Goal: Information Seeking & Learning: Learn about a topic

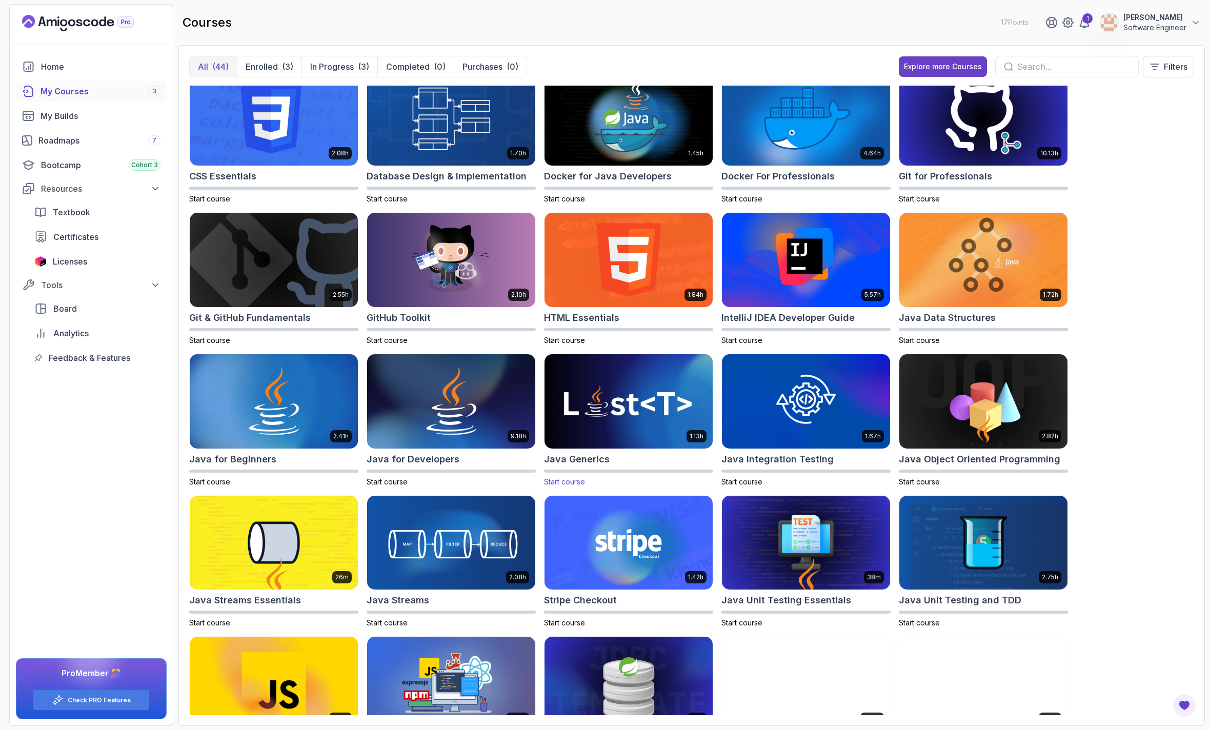
scroll to position [154, 0]
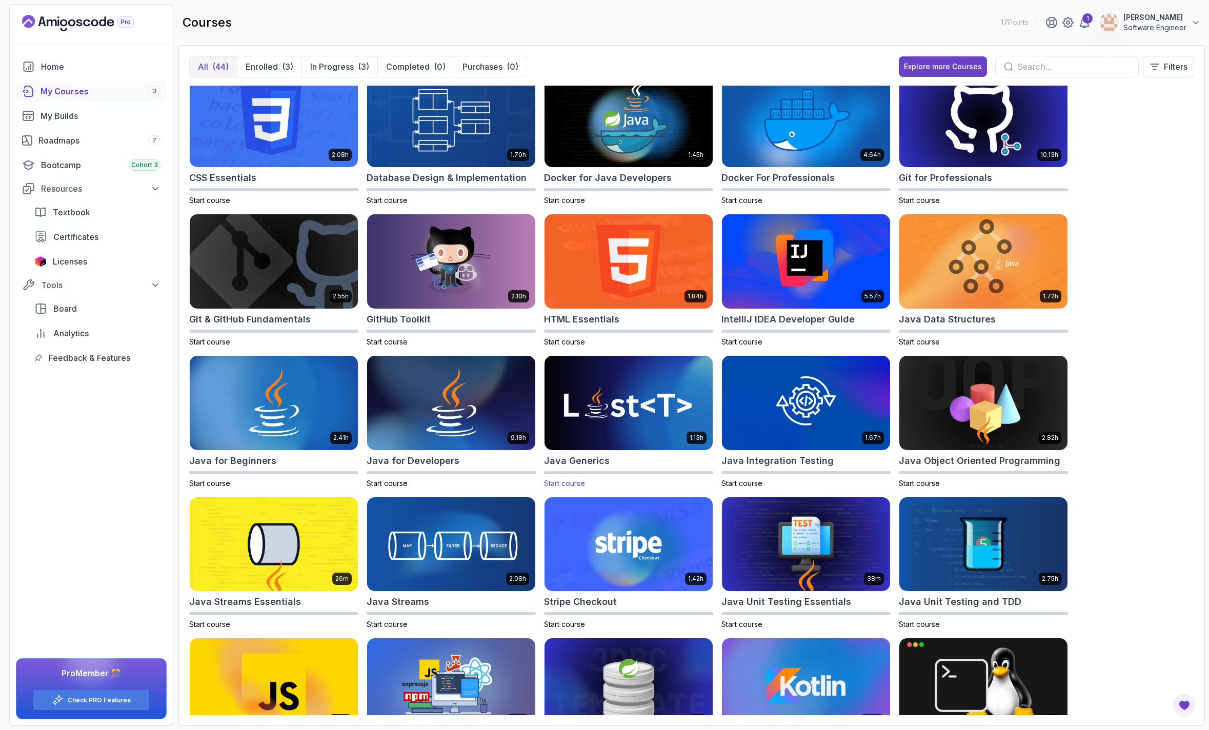
click at [638, 414] on img at bounding box center [628, 402] width 176 height 99
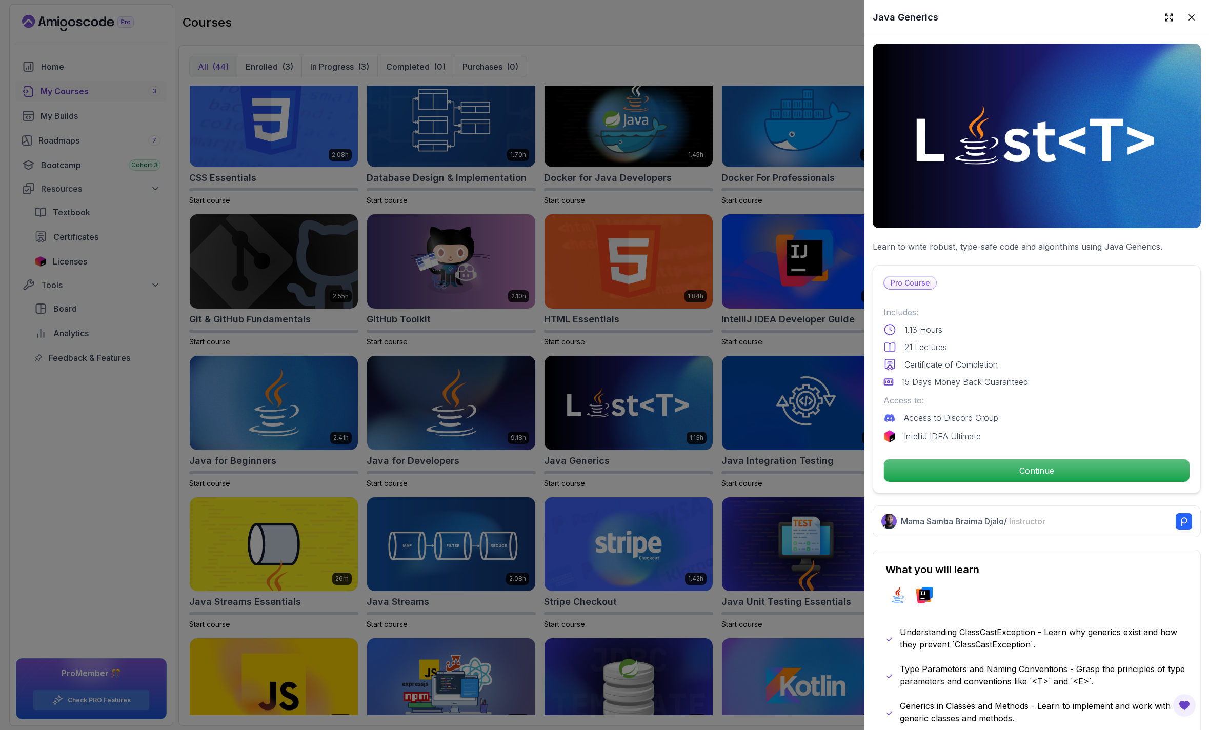
click at [457, 387] on div at bounding box center [604, 365] width 1209 height 730
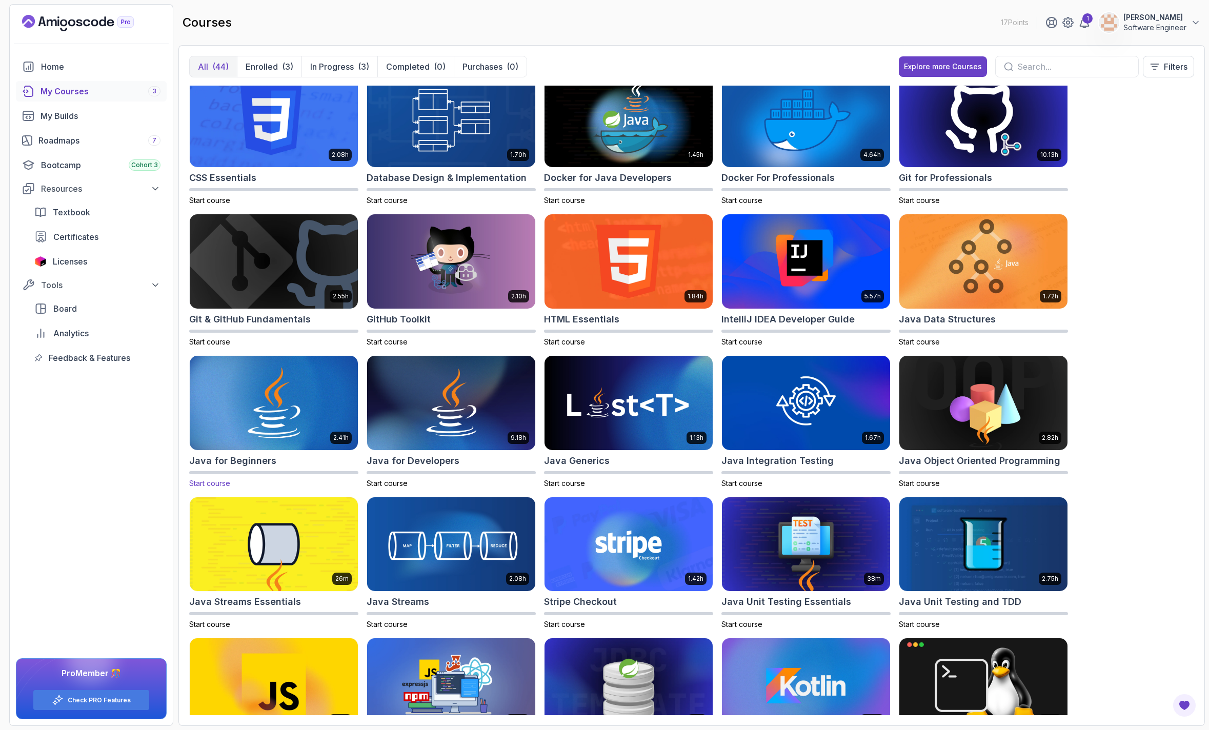
click at [298, 408] on img at bounding box center [274, 402] width 176 height 99
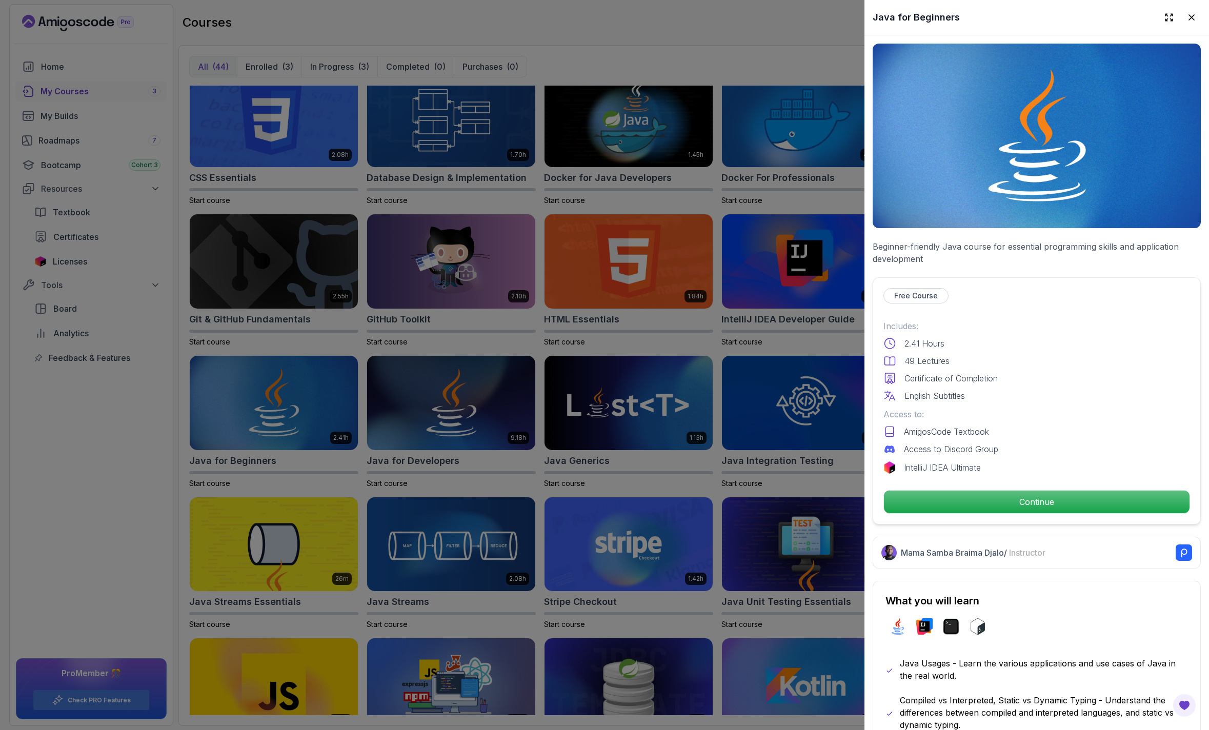
click at [578, 459] on div at bounding box center [604, 365] width 1209 height 730
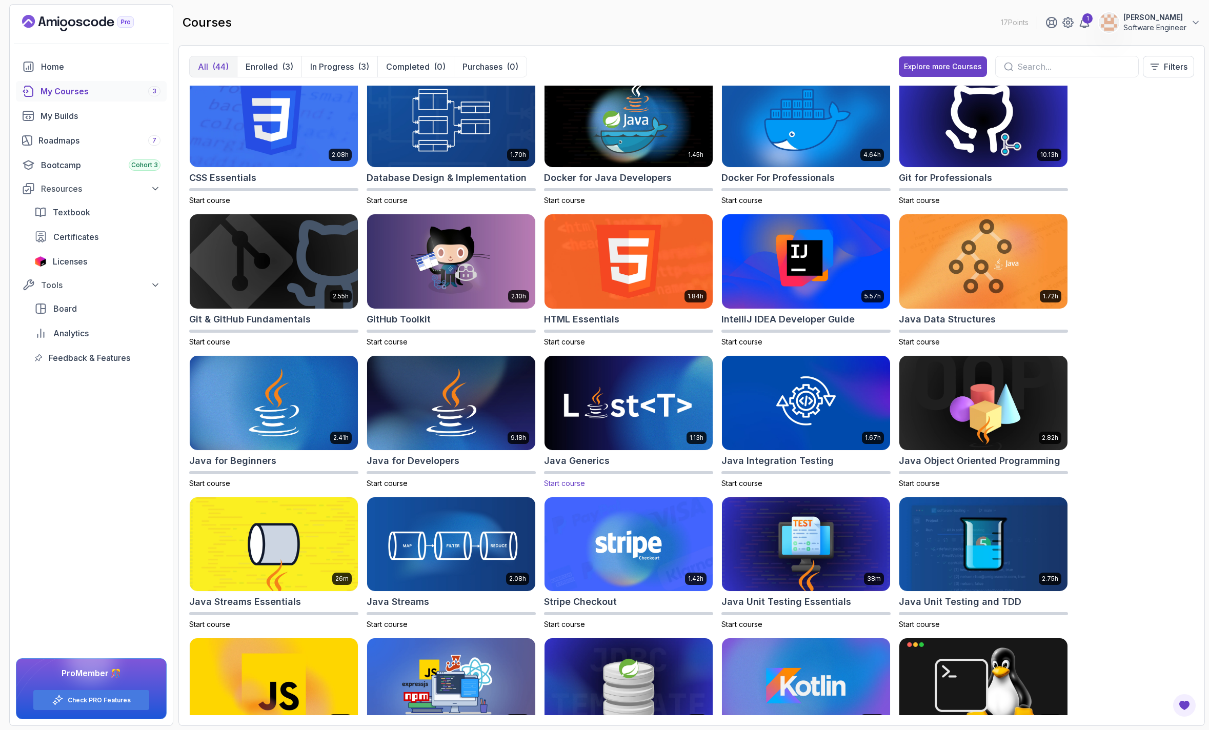
click at [611, 404] on img at bounding box center [628, 402] width 176 height 99
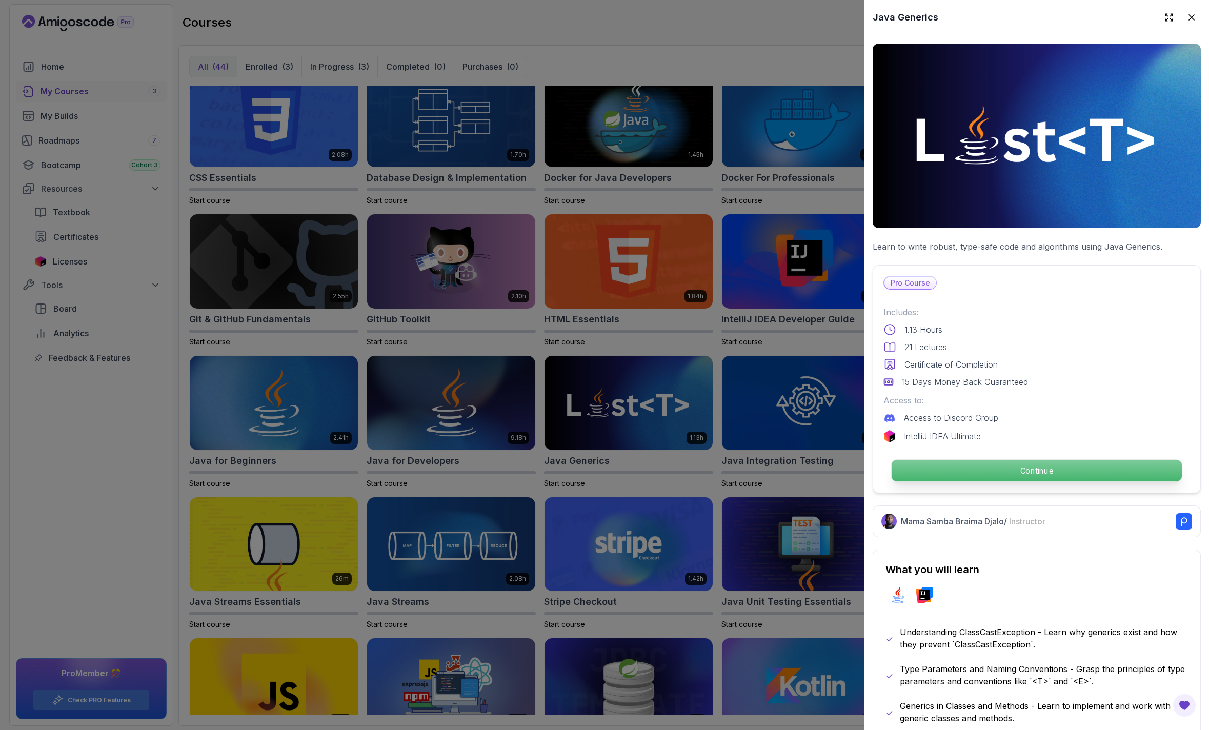
click at [1007, 473] on p "Continue" at bounding box center [1036, 471] width 290 height 22
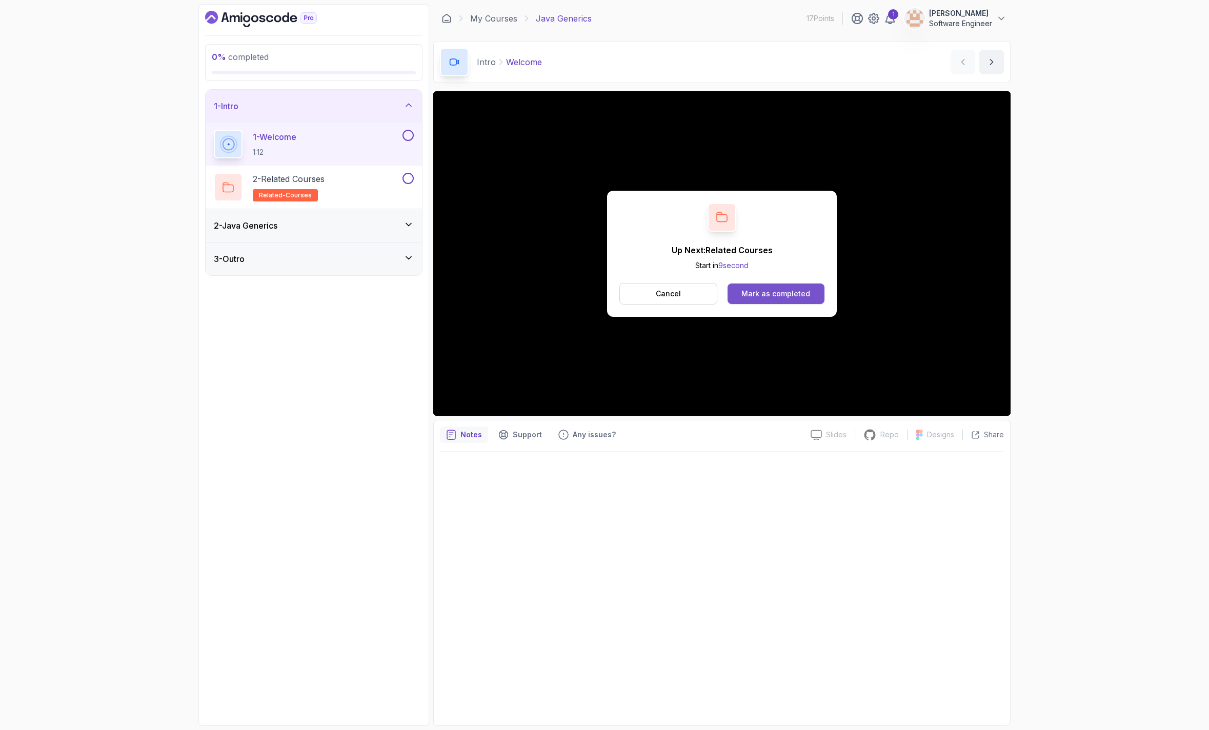
click at [783, 292] on div "Mark as completed" at bounding box center [775, 294] width 69 height 10
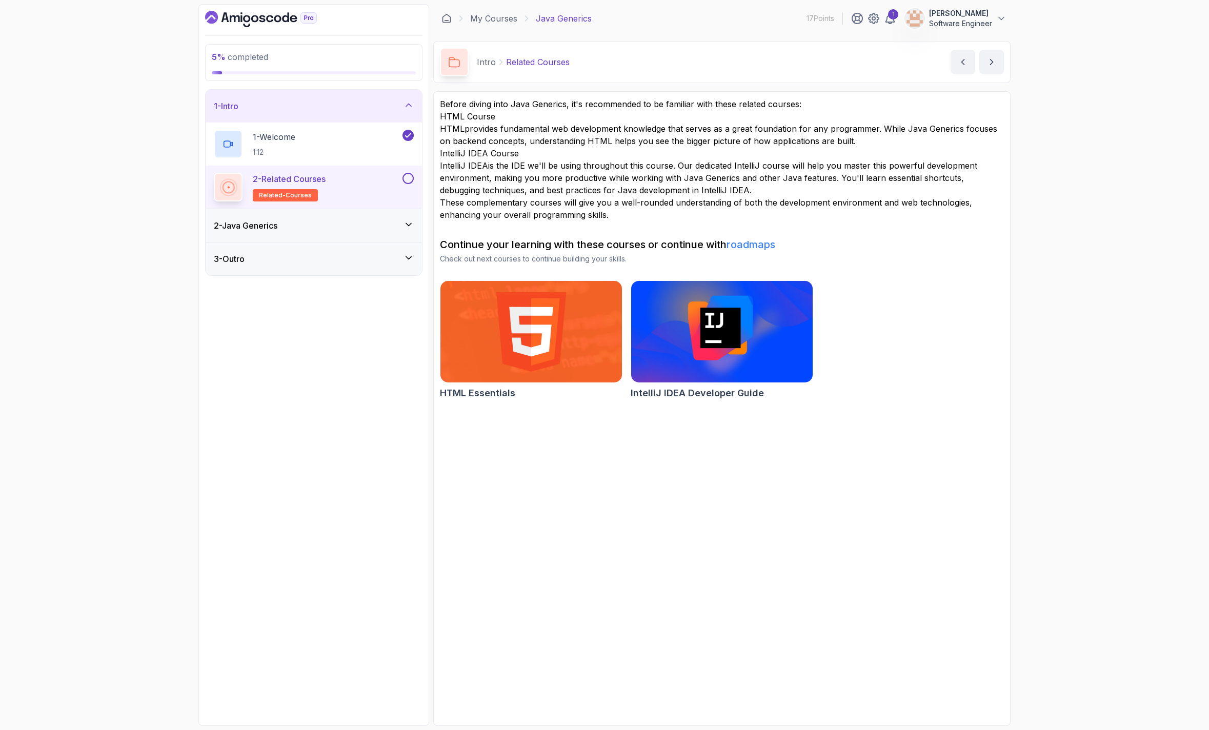
click at [734, 354] on img at bounding box center [721, 331] width 191 height 107
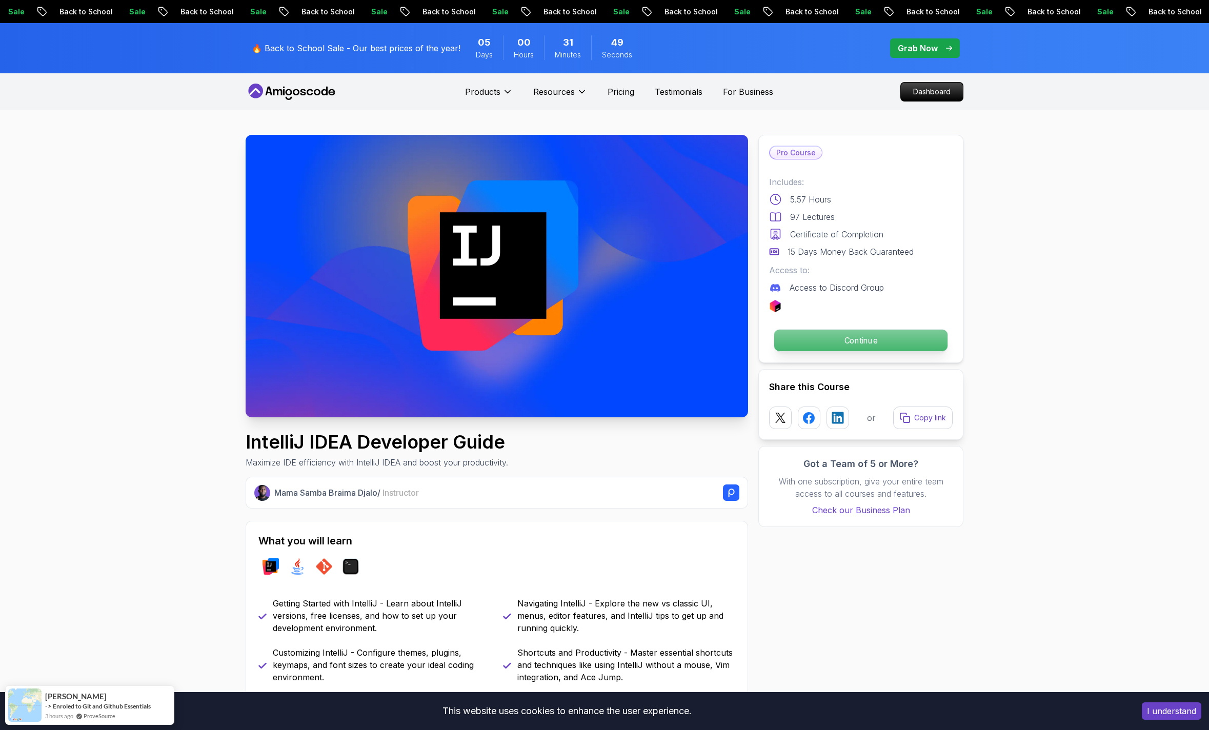
click at [843, 336] on p "Continue" at bounding box center [860, 341] width 173 height 22
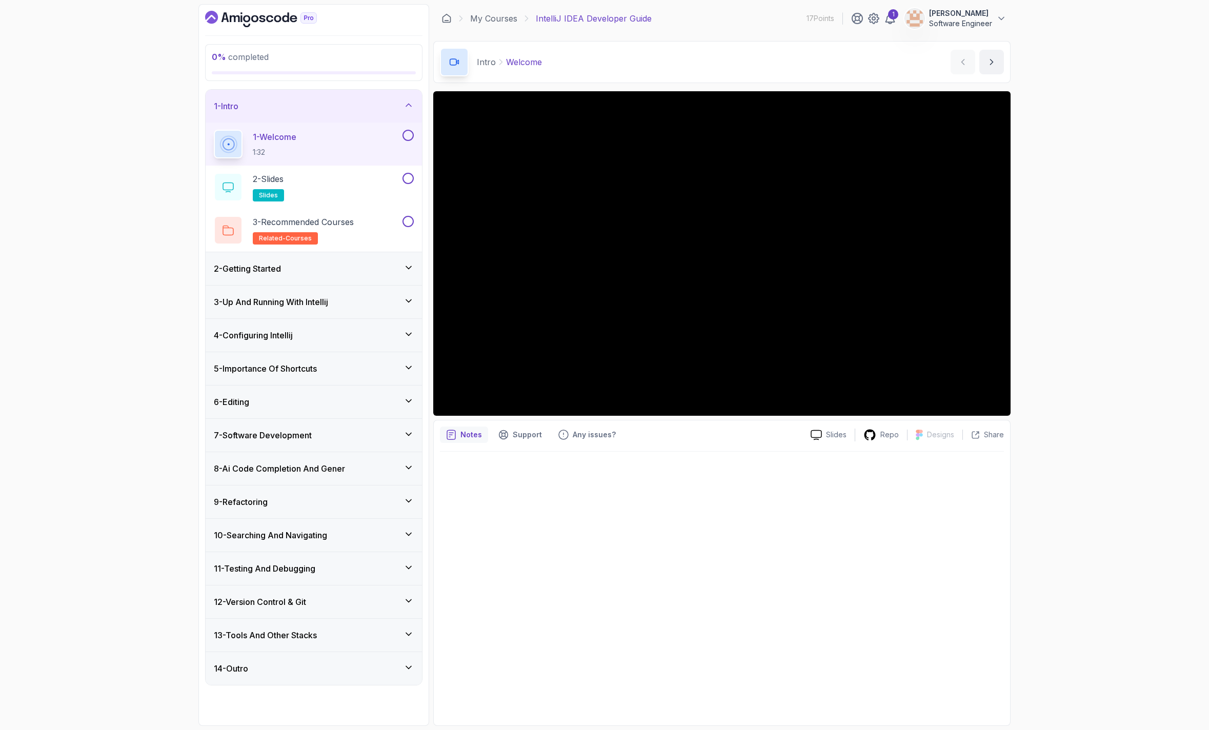
click at [317, 145] on div "1 - Welcome 1:32" at bounding box center [307, 144] width 187 height 29
click at [833, 437] on p "Slides" at bounding box center [836, 435] width 21 height 10
click at [988, 71] on button "next content" at bounding box center [991, 62] width 25 height 25
click at [971, 54] on button "previous content" at bounding box center [962, 62] width 25 height 25
click at [342, 264] on div "2 - Getting Started" at bounding box center [314, 268] width 200 height 12
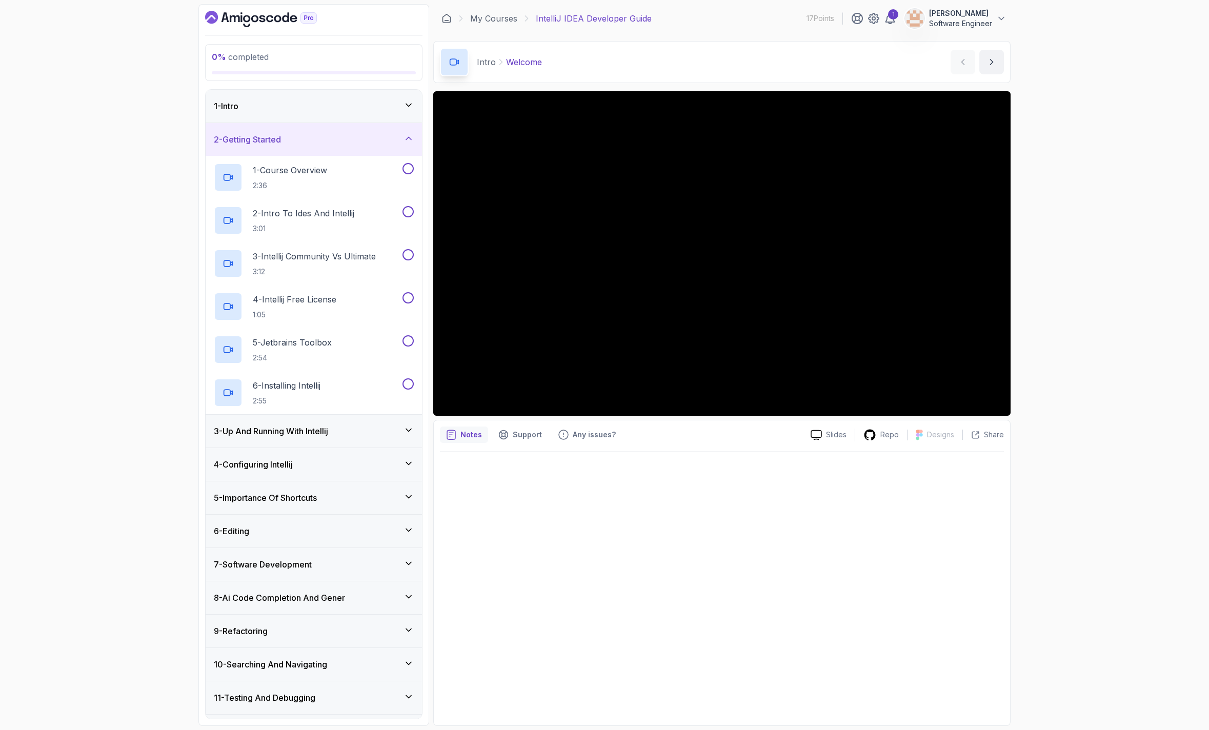
click at [350, 146] on div "2 - Getting Started" at bounding box center [314, 139] width 216 height 33
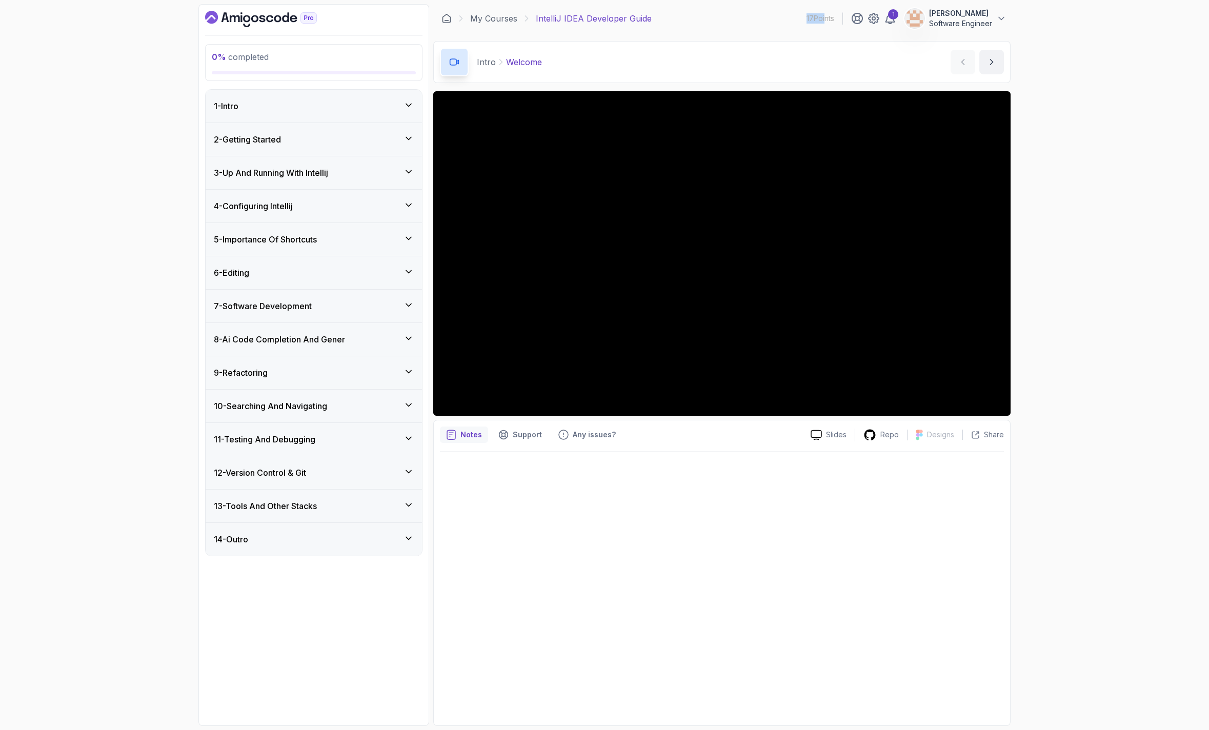
drag, startPoint x: 804, startPoint y: 18, endPoint x: 823, endPoint y: 19, distance: 19.0
click at [823, 19] on div "My Courses IntelliJ IDEA Developer Guide 17 Points 1 Gustavo Antonelli Software…" at bounding box center [721, 18] width 577 height 29
click at [729, 521] on div at bounding box center [722, 586] width 564 height 268
click at [322, 108] on div "1 - Intro" at bounding box center [314, 106] width 200 height 12
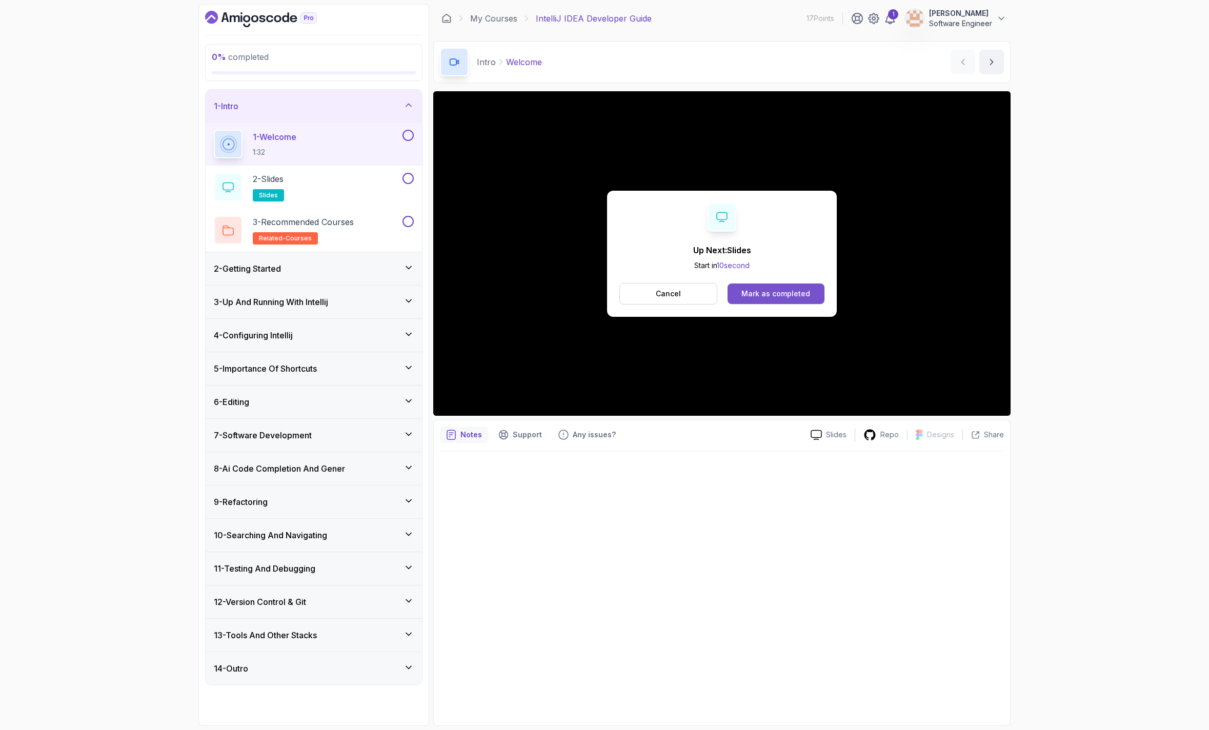
click at [758, 298] on div "Mark as completed" at bounding box center [775, 294] width 69 height 10
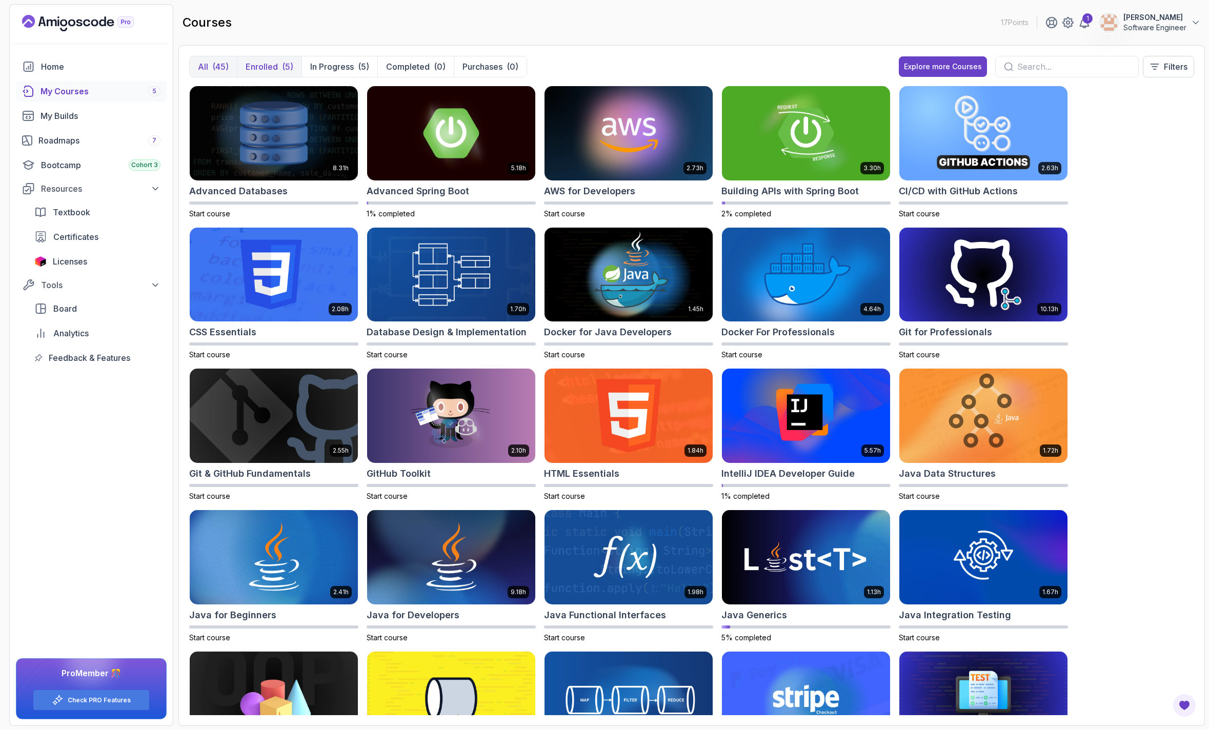
click at [264, 69] on p "Enrolled" at bounding box center [262, 66] width 32 height 12
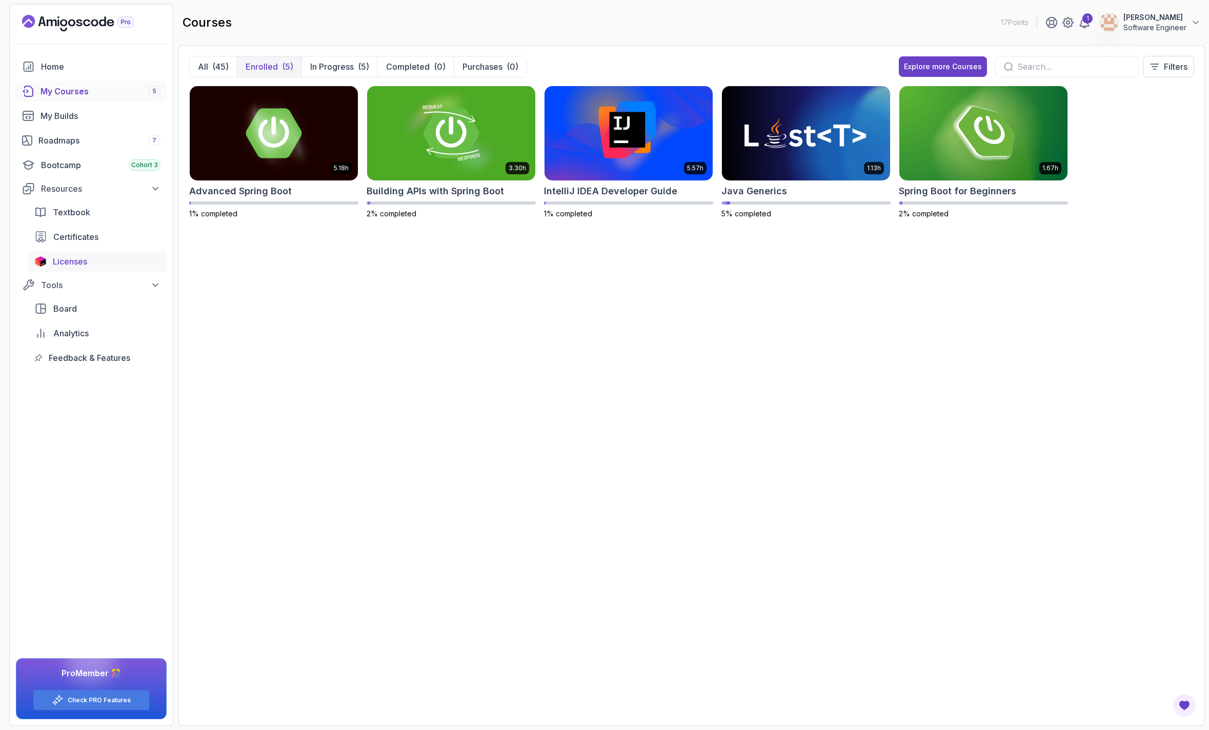
click at [106, 261] on div "Licenses" at bounding box center [107, 261] width 108 height 12
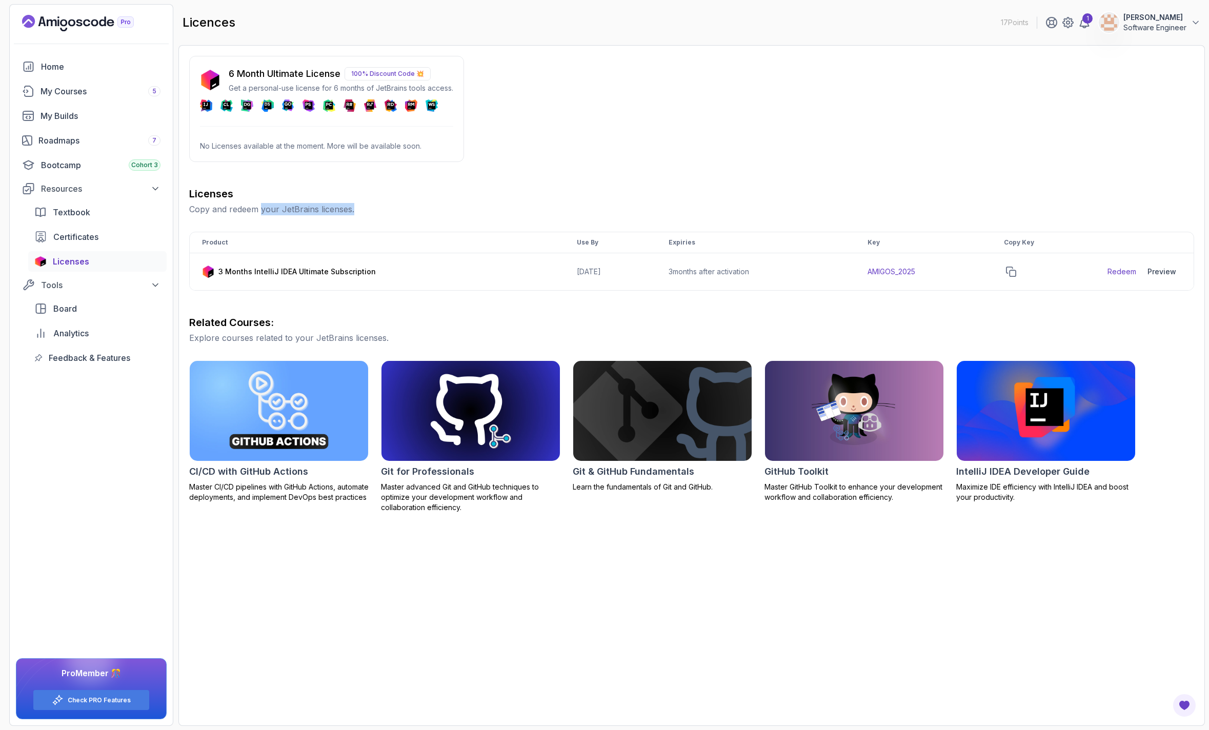
drag, startPoint x: 261, startPoint y: 210, endPoint x: 396, endPoint y: 212, distance: 135.3
click at [396, 212] on p "Copy and redeem your JetBrains licenses." at bounding box center [691, 209] width 1005 height 12
click at [479, 201] on div "Licenses Copy and redeem your JetBrains licenses." at bounding box center [691, 201] width 1005 height 29
click at [261, 72] on p "6 Month Ultimate License" at bounding box center [285, 74] width 112 height 14
click at [370, 76] on p "100% Discount Code 💥" at bounding box center [387, 73] width 86 height 13
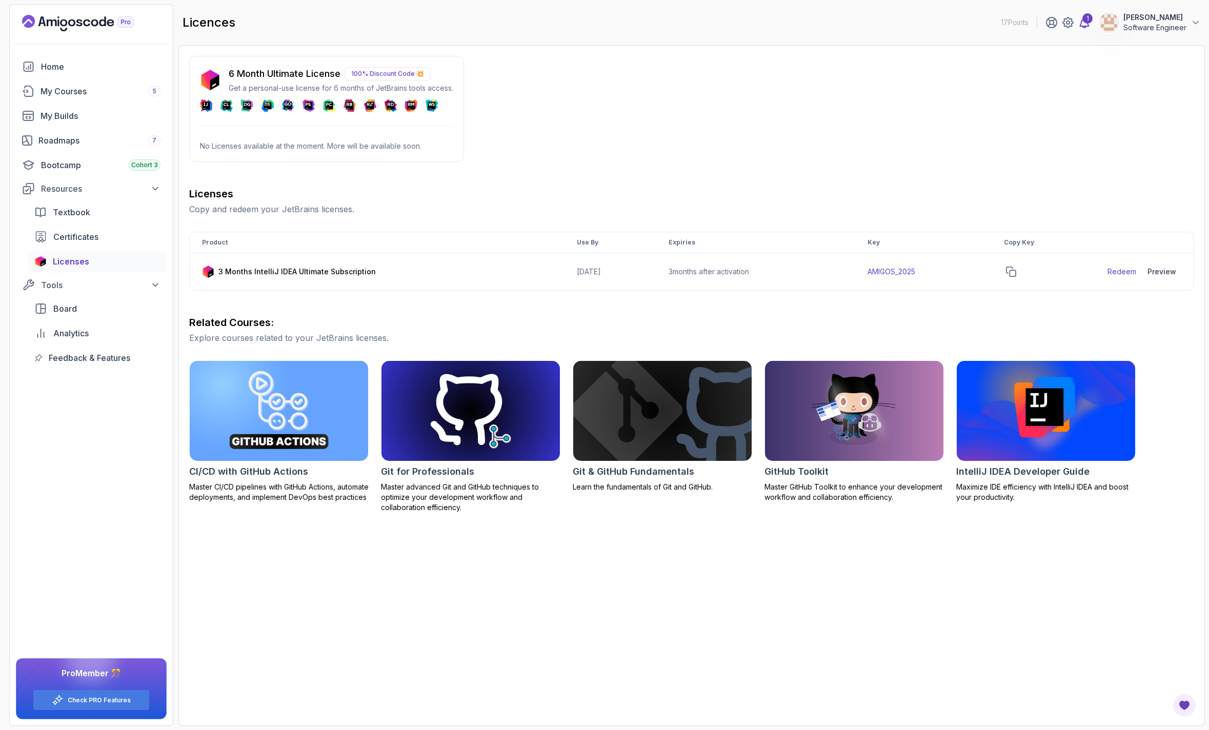
click at [1085, 18] on div "1" at bounding box center [1087, 18] width 10 height 10
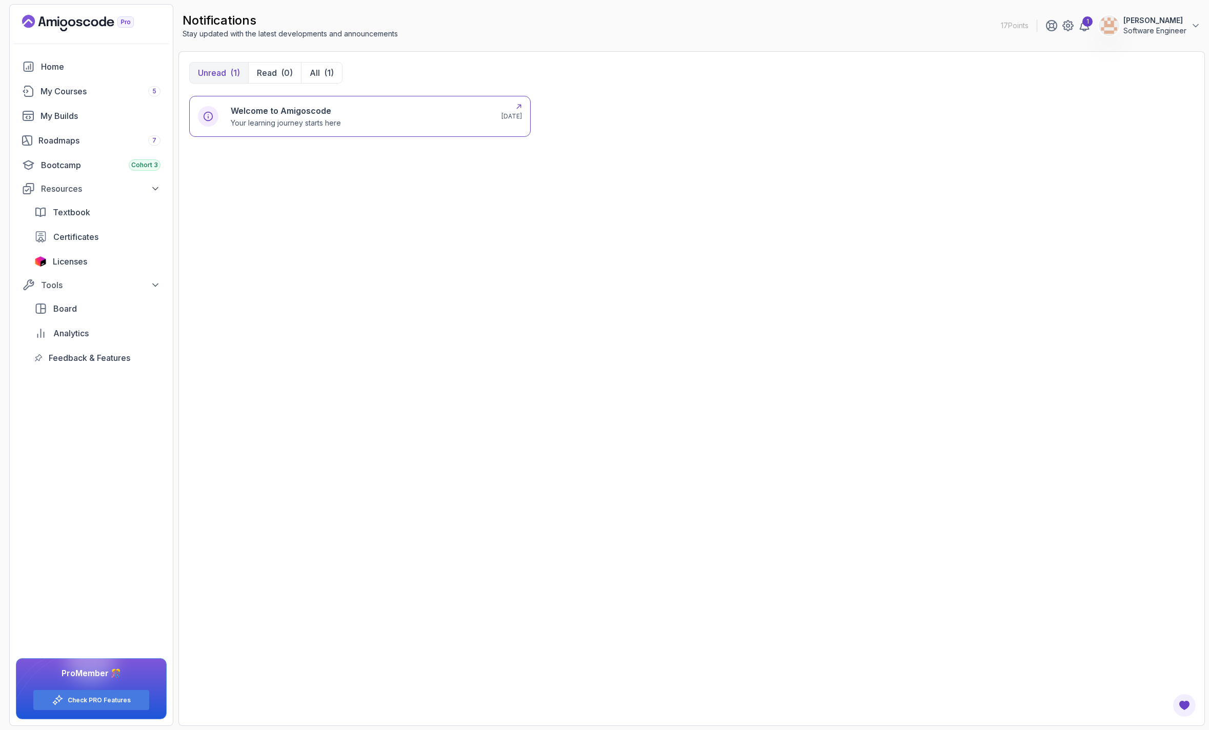
click at [344, 114] on div "Welcome to Amigoscode Your learning journey starts here" at bounding box center [360, 117] width 258 height 24
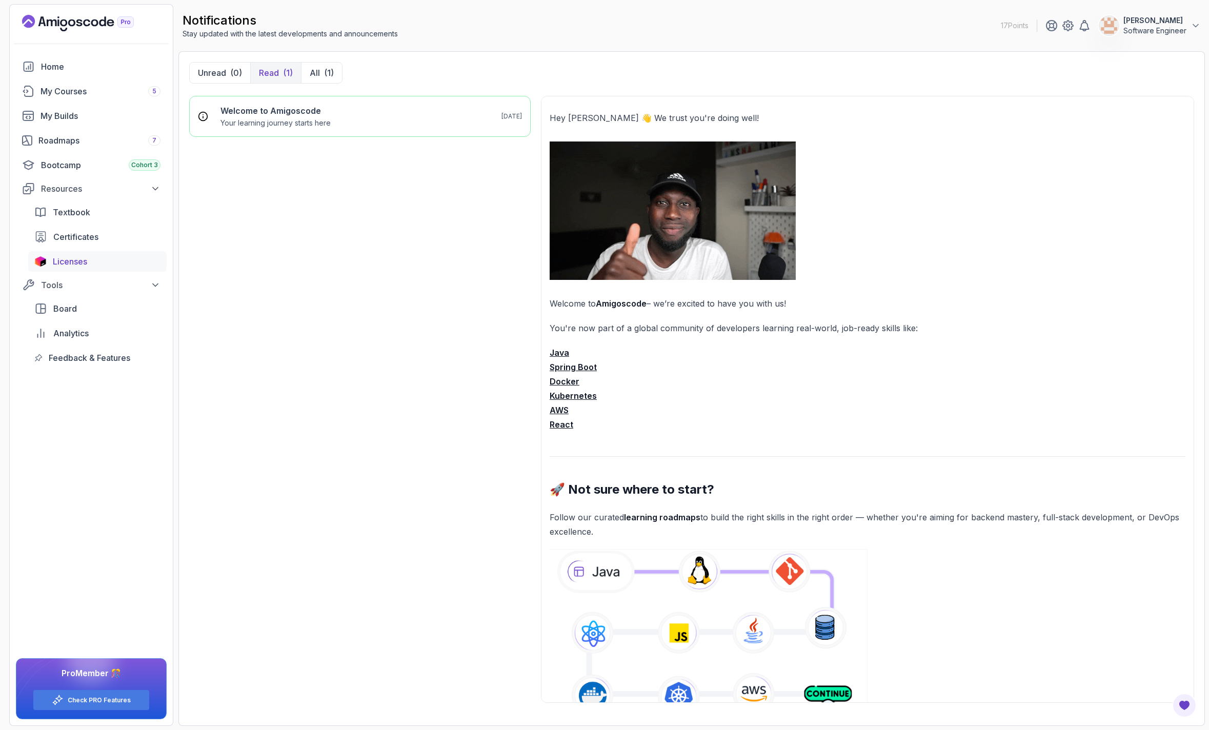
click at [99, 251] on link "Licenses" at bounding box center [97, 261] width 138 height 21
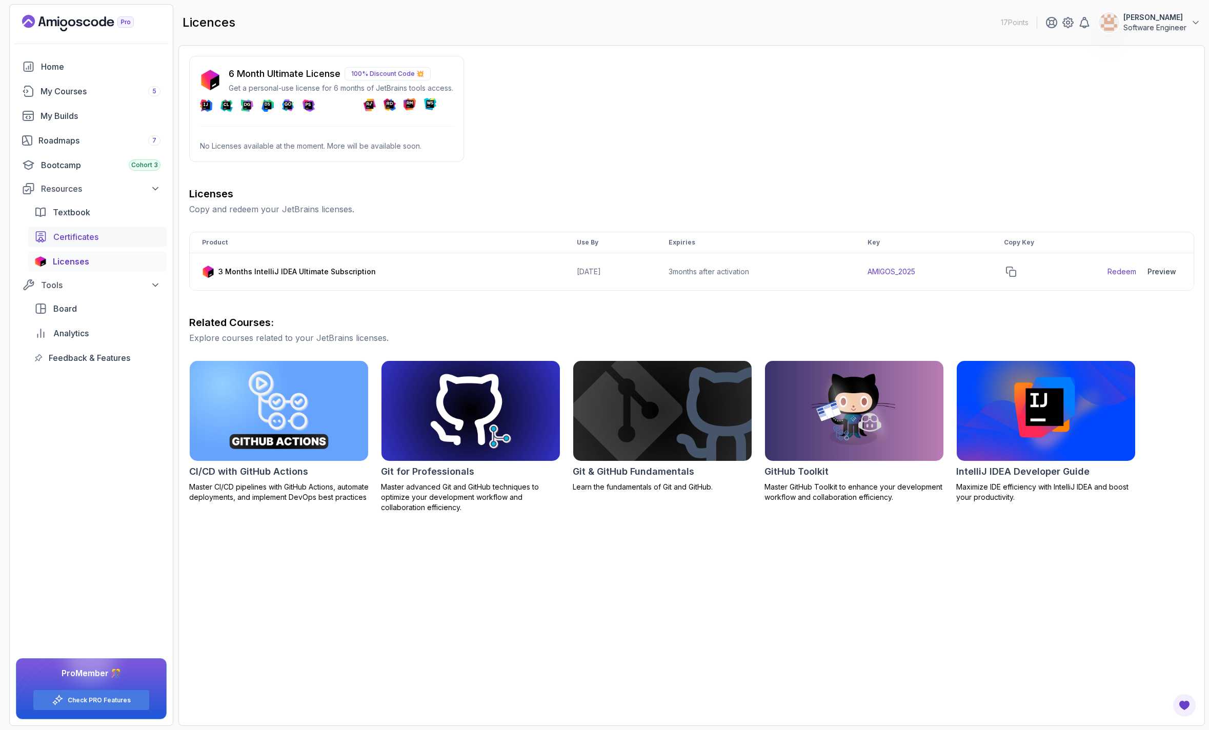
click at [81, 244] on link "Certificates" at bounding box center [97, 237] width 138 height 21
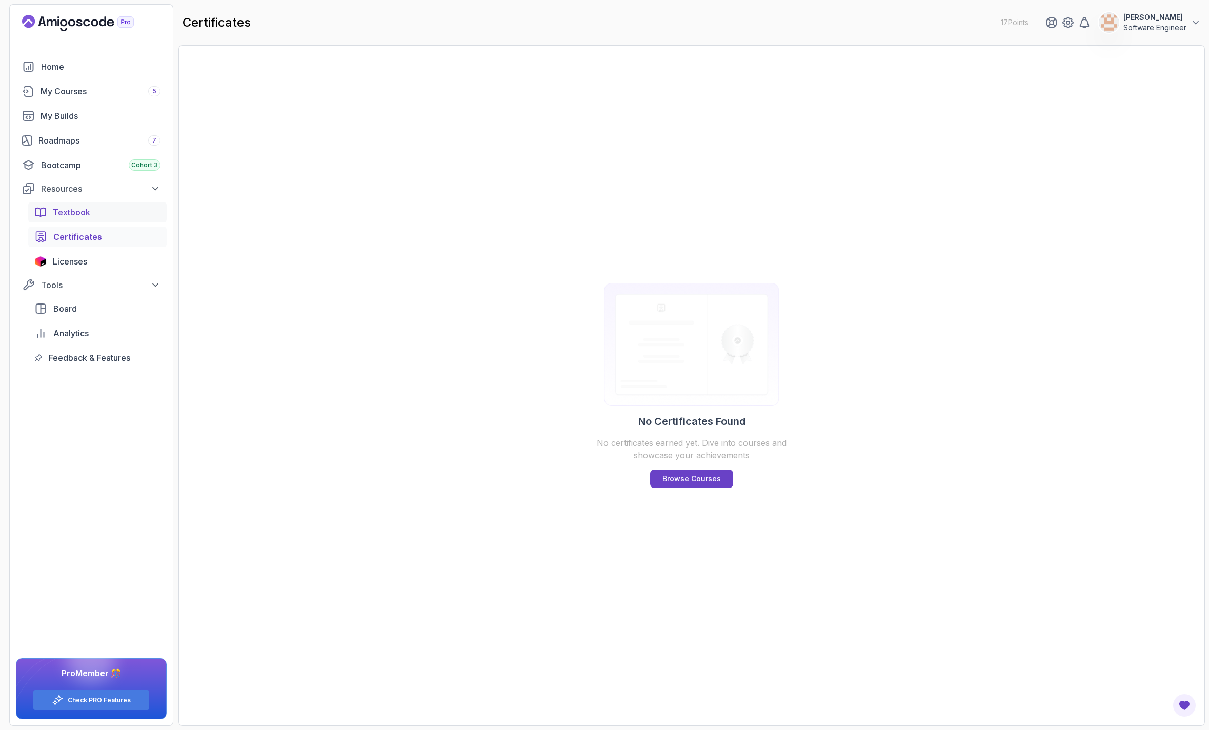
click at [62, 218] on span "Textbook" at bounding box center [71, 212] width 37 height 12
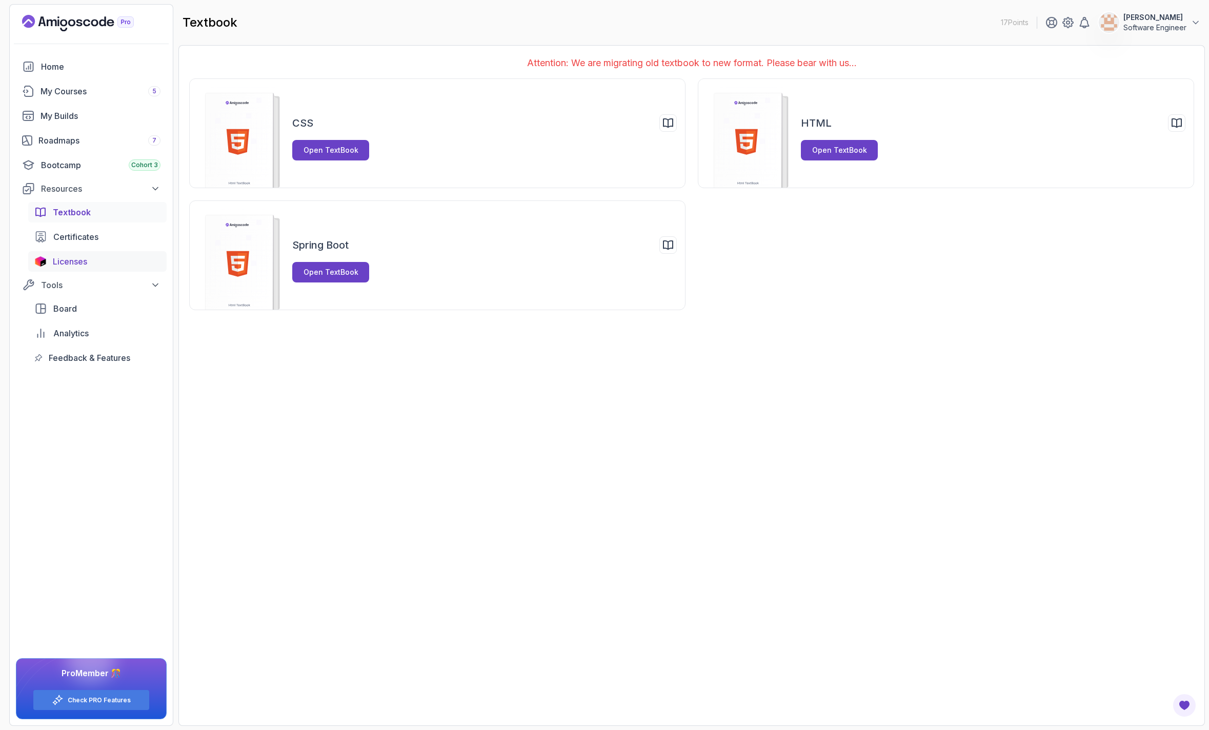
click at [98, 255] on div "Licenses" at bounding box center [107, 261] width 108 height 12
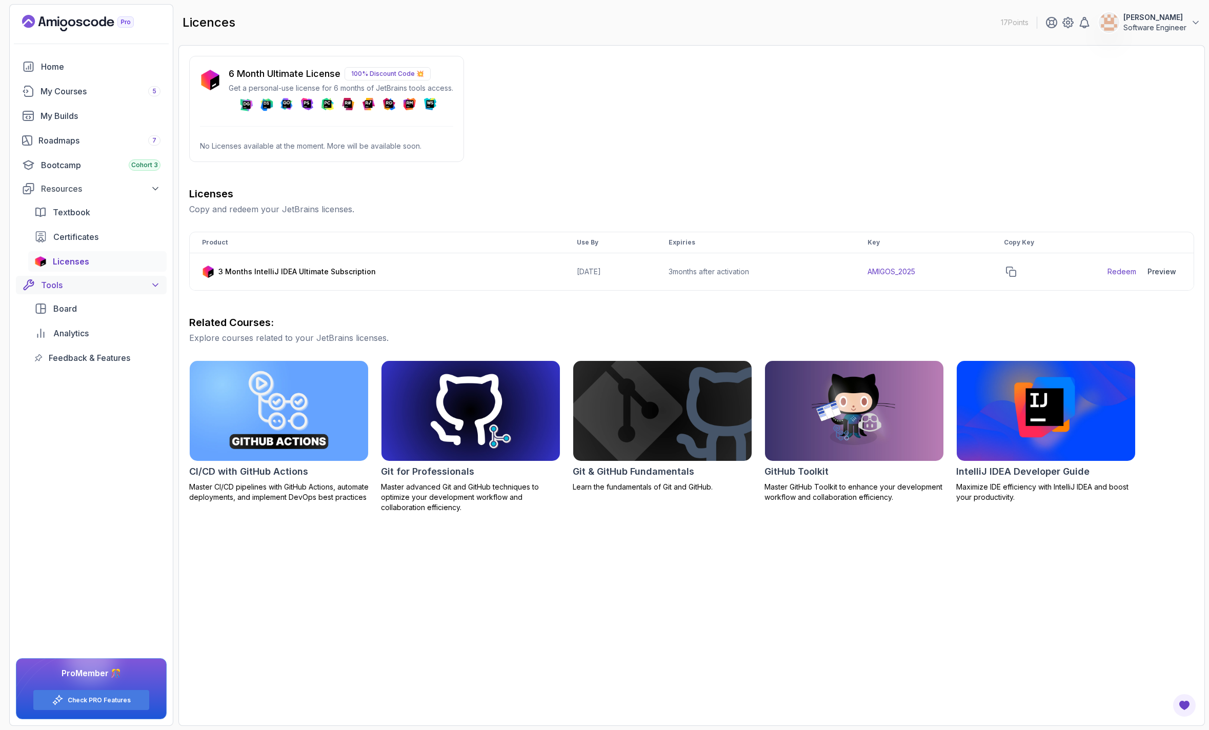
click at [89, 281] on div "Tools" at bounding box center [100, 285] width 119 height 12
click at [467, 580] on div "6 Month Ultimate License 100% Discount Code 💥 Get a personal-use license for 6 …" at bounding box center [691, 385] width 1026 height 681
click at [104, 703] on link "Check PRO Features" at bounding box center [99, 700] width 63 height 8
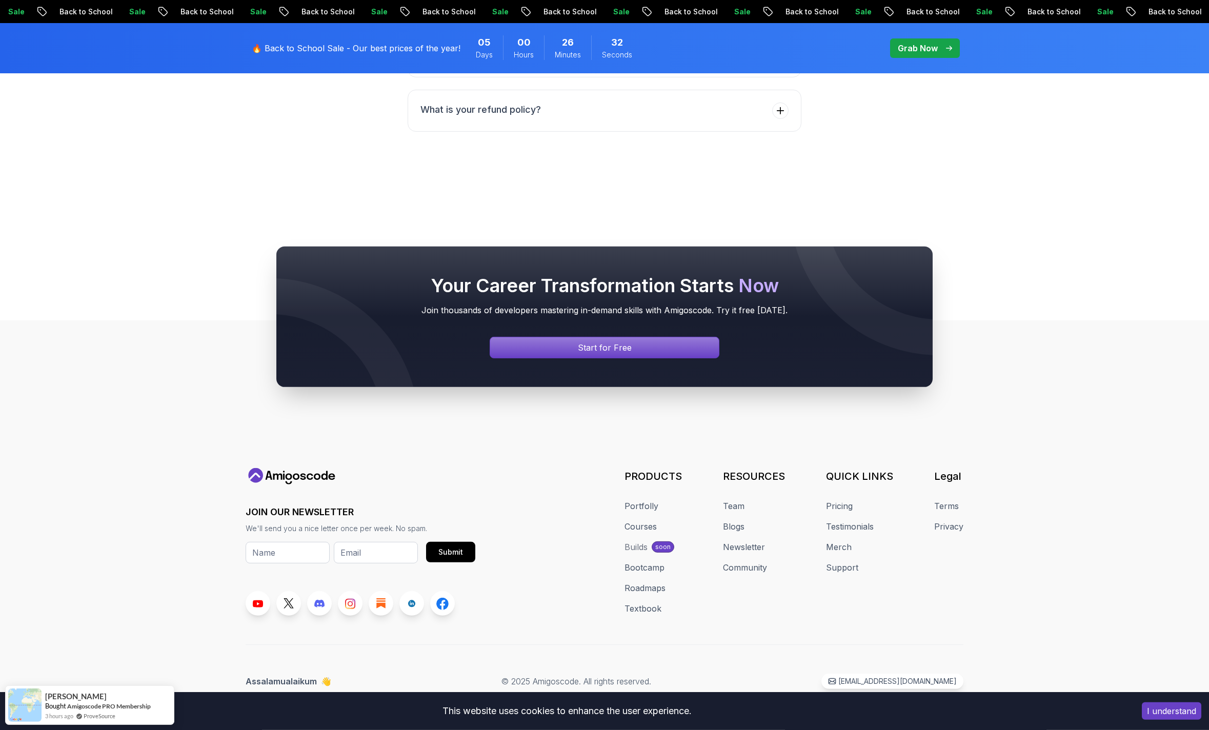
scroll to position [2294, 0]
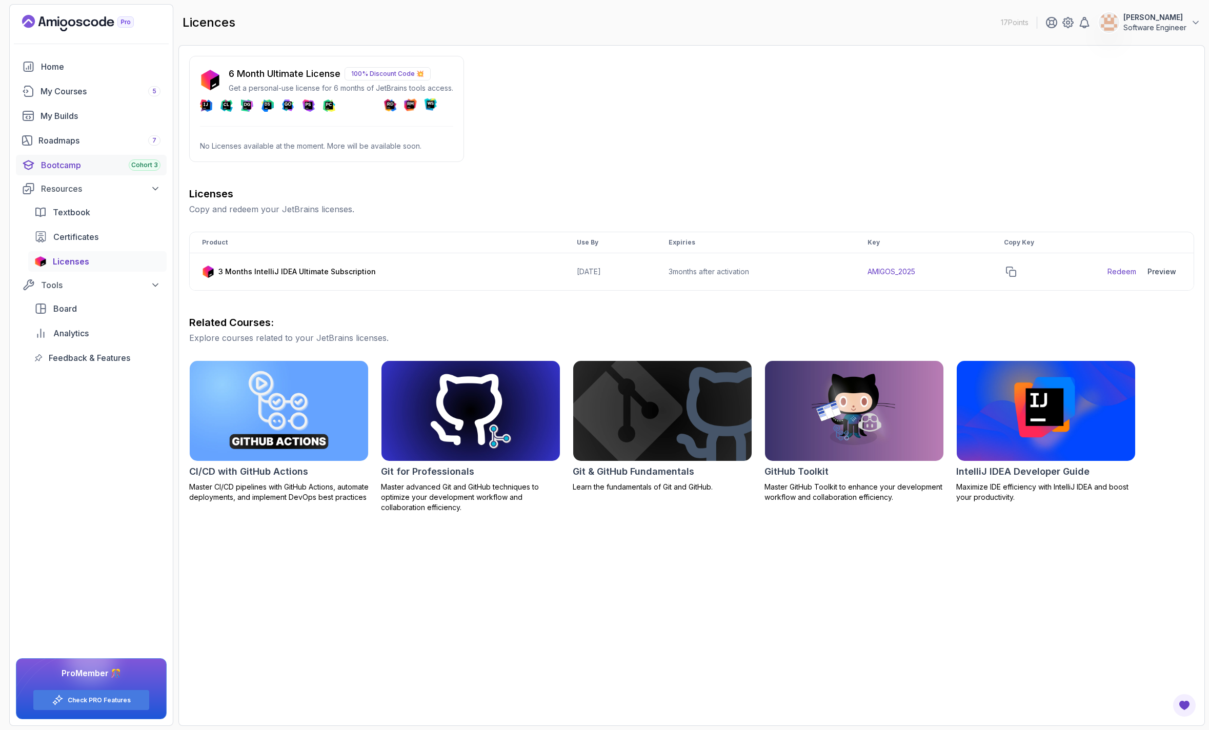
click at [80, 161] on div "Bootcamp Cohort 3" at bounding box center [100, 165] width 119 height 12
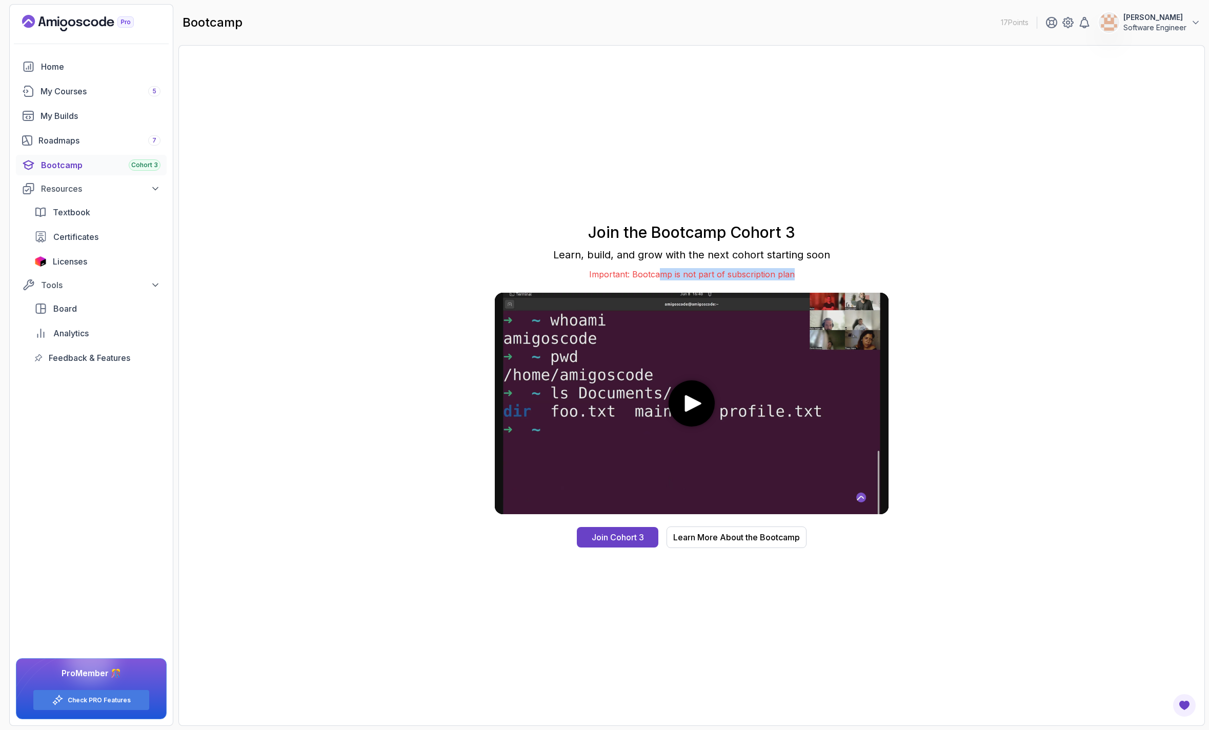
drag, startPoint x: 659, startPoint y: 269, endPoint x: 819, endPoint y: 276, distance: 160.6
click at [819, 276] on p "Important: Bootcamp is not part of subscription plan" at bounding box center [692, 274] width 394 height 12
click at [825, 275] on p "Important: Bootcamp is not part of subscription plan" at bounding box center [692, 274] width 394 height 12
click at [796, 534] on div "Learn More About the Bootcamp" at bounding box center [736, 537] width 127 height 12
click at [80, 141] on div "Roadmaps 7" at bounding box center [99, 140] width 122 height 12
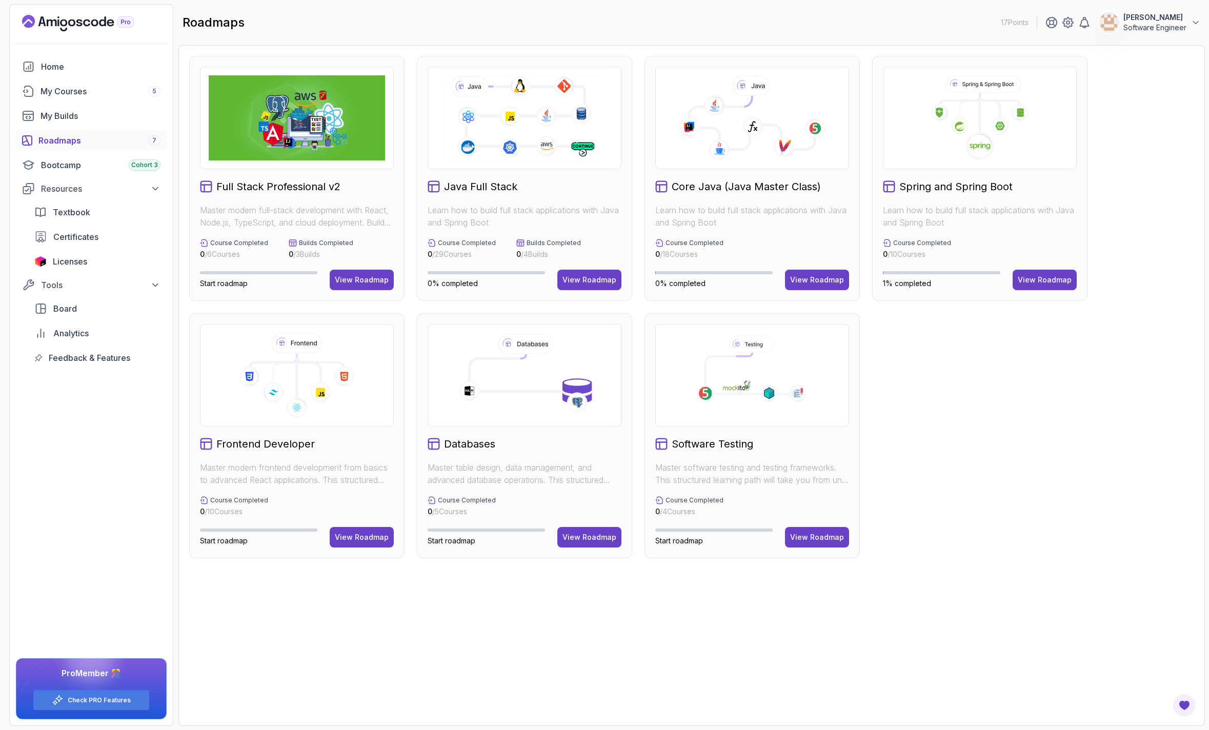
click at [83, 102] on div "Home My Courses 5 My Builds Roadmaps 7 Bootcamp Cohort 3 Resources Textbook Cer…" at bounding box center [91, 212] width 151 height 312
click at [74, 67] on div "Home" at bounding box center [100, 66] width 119 height 12
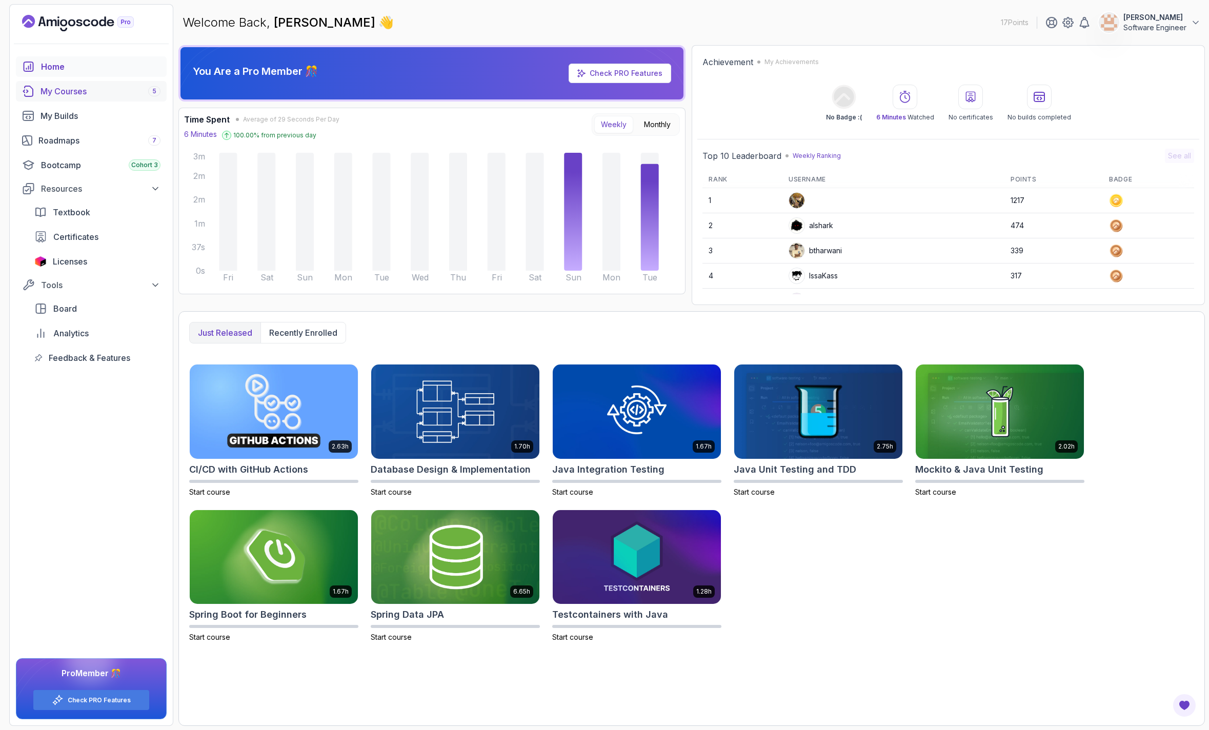
click at [113, 90] on div "My Courses 5" at bounding box center [100, 91] width 120 height 12
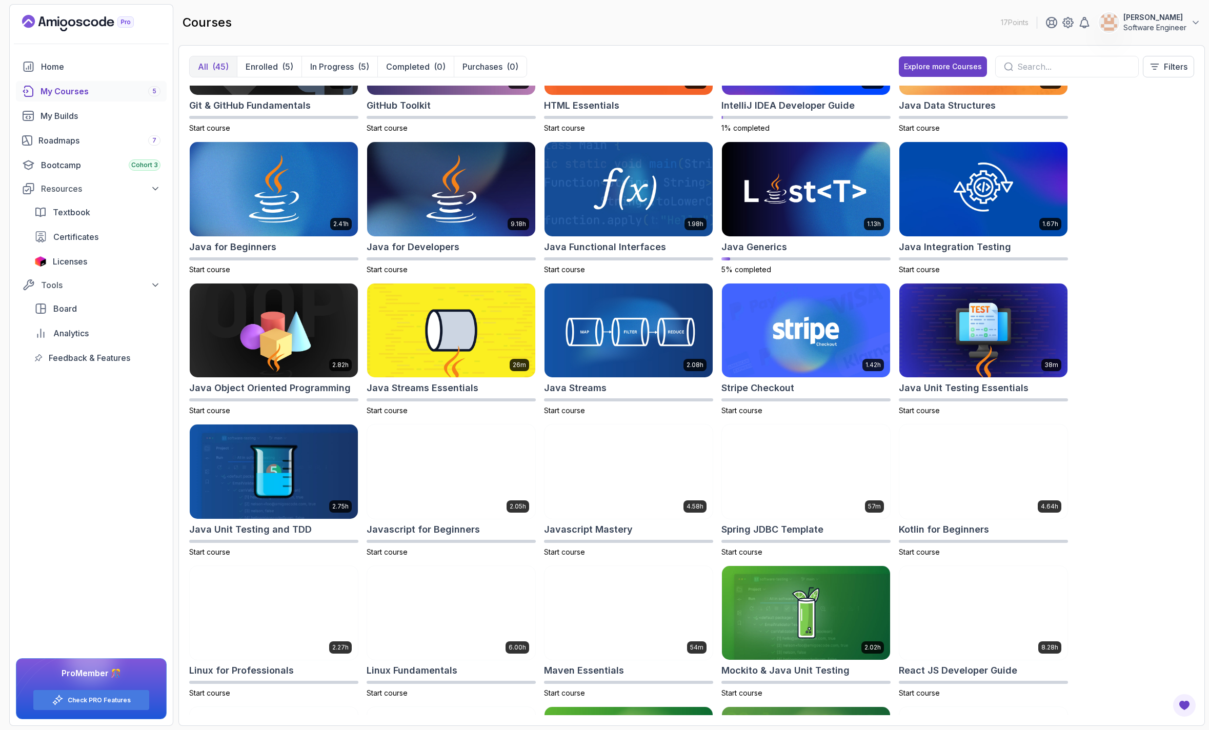
scroll to position [369, 0]
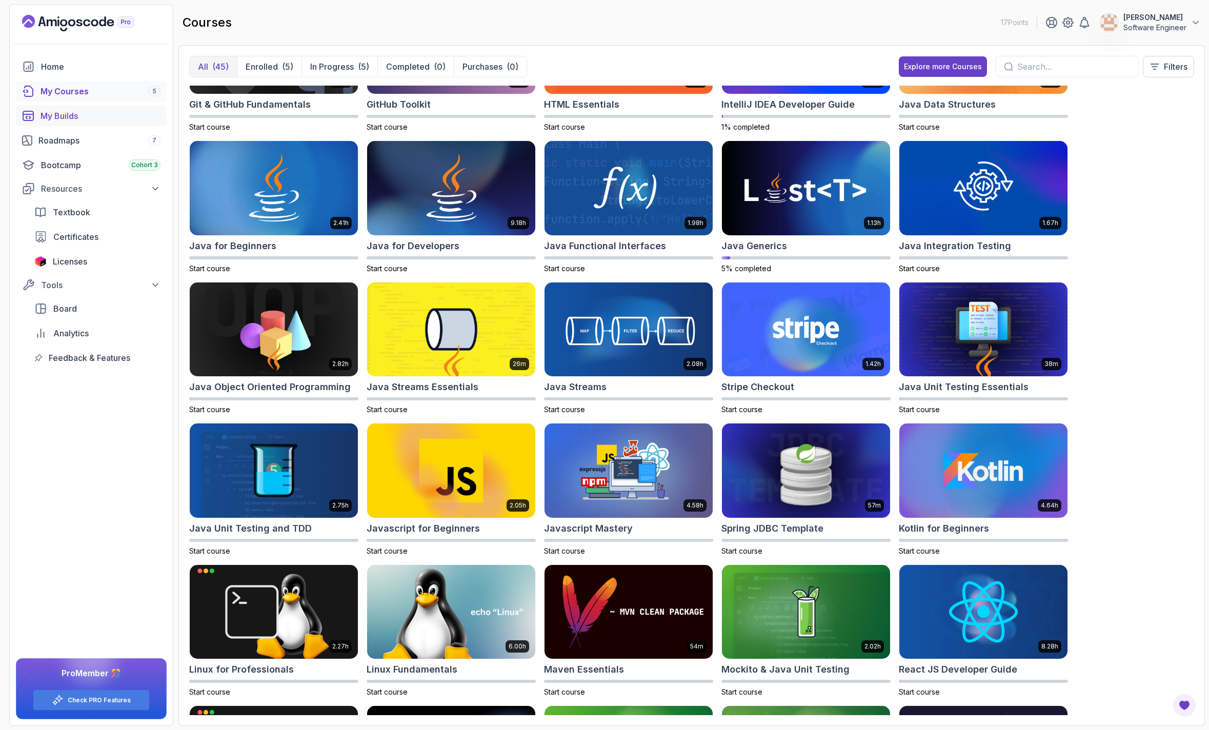
click at [93, 116] on div "My Builds" at bounding box center [100, 116] width 120 height 12
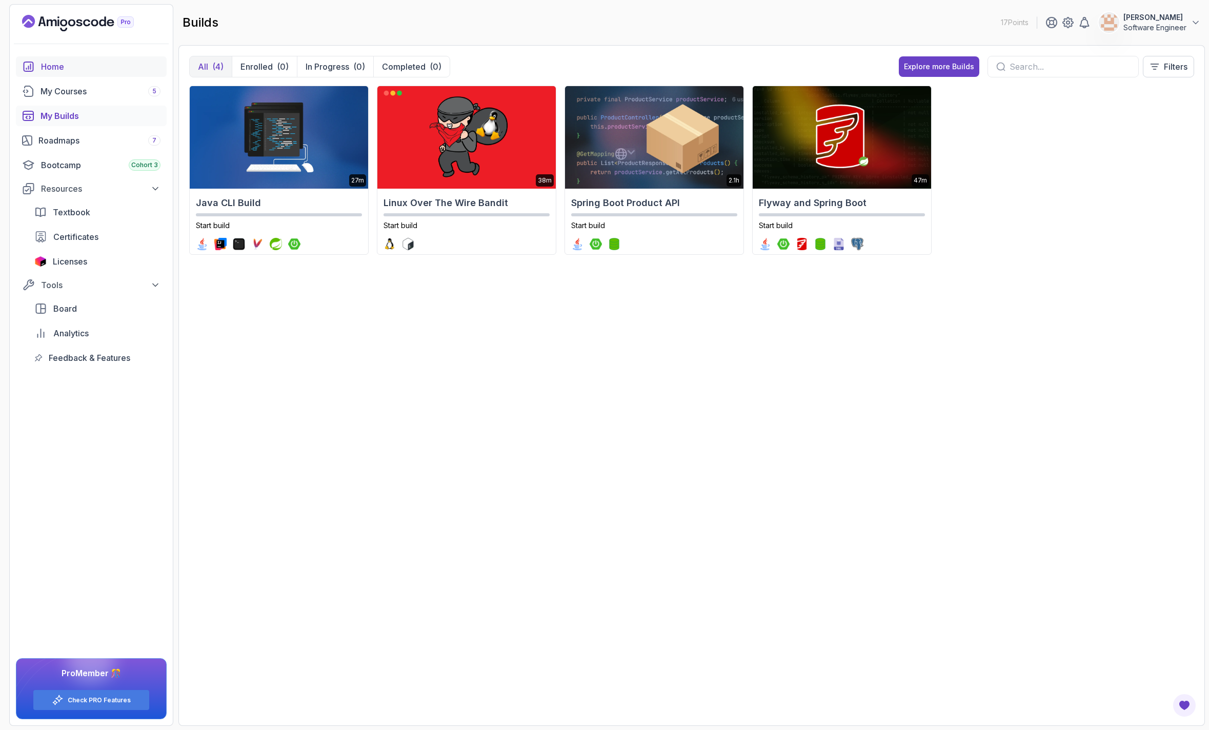
click at [80, 73] on link "Home" at bounding box center [91, 66] width 151 height 21
